Goal: Information Seeking & Learning: Learn about a topic

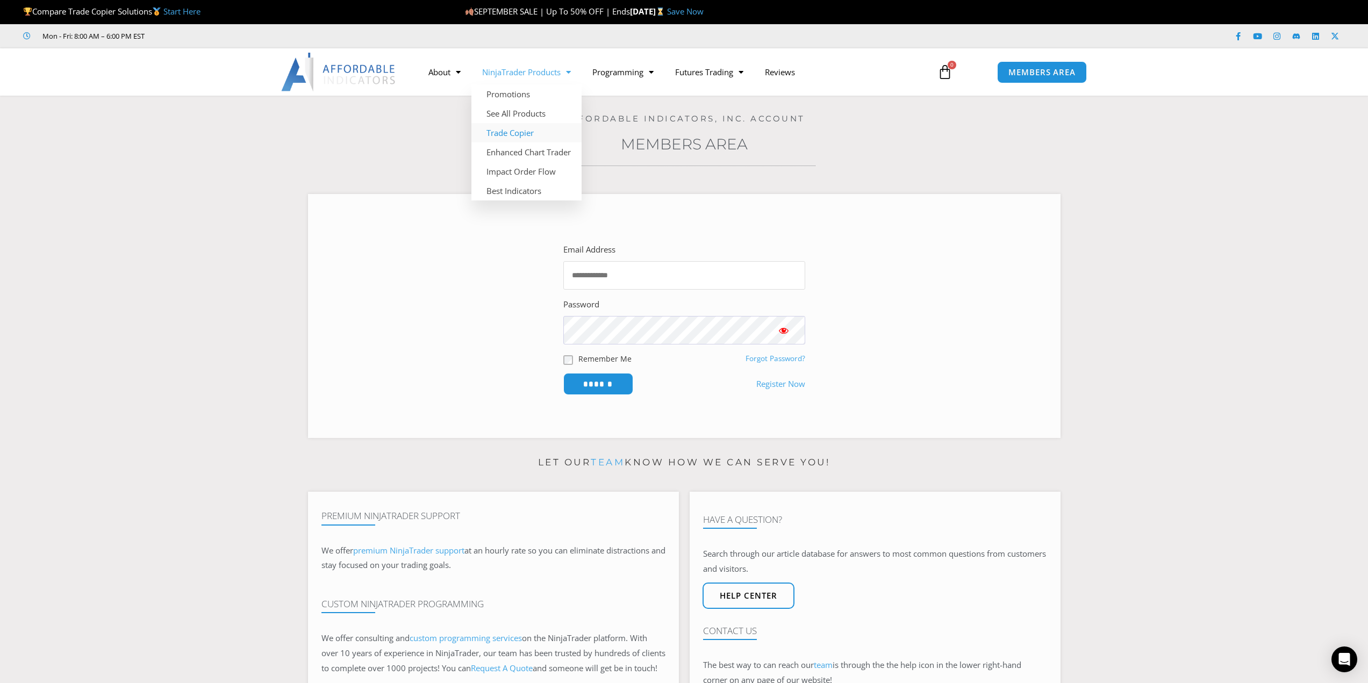
type input "**********"
click at [524, 134] on link "Trade Copier" at bounding box center [527, 132] width 110 height 19
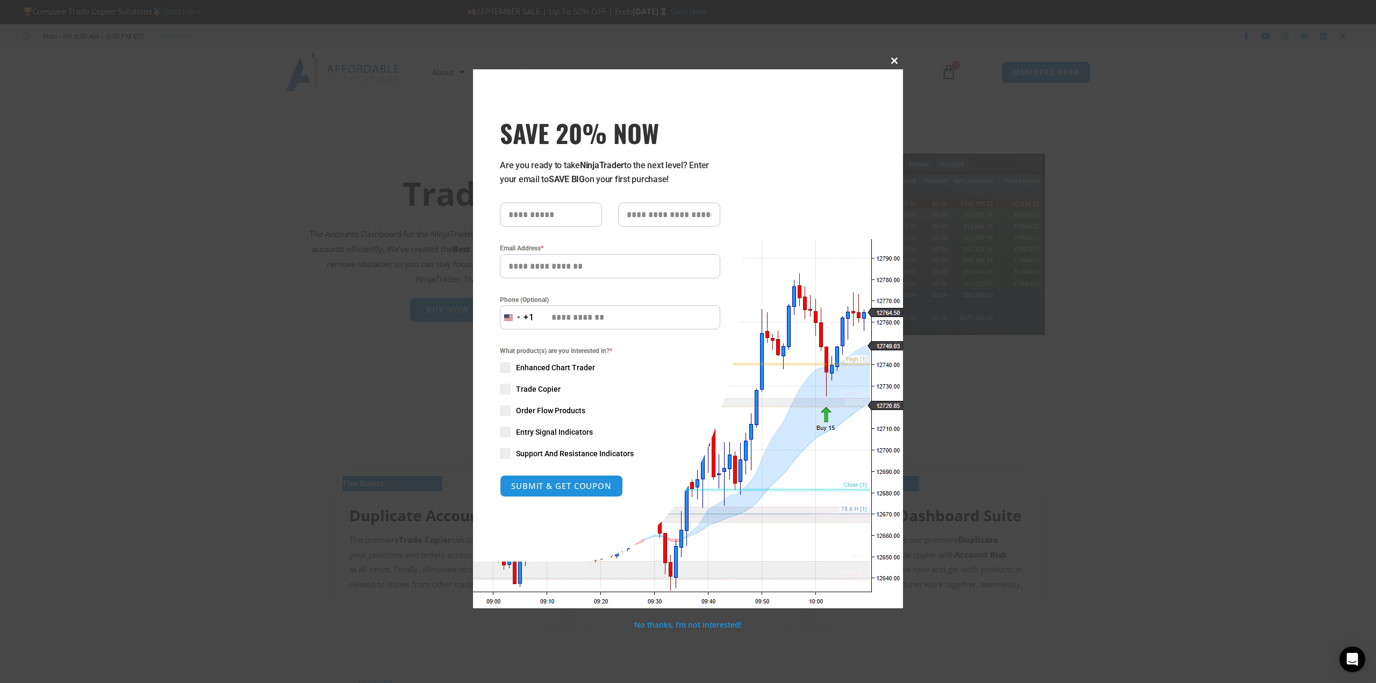
click at [893, 58] on span "SAVE 20% NOW popup" at bounding box center [894, 61] width 17 height 6
